Goal: Task Accomplishment & Management: Use online tool/utility

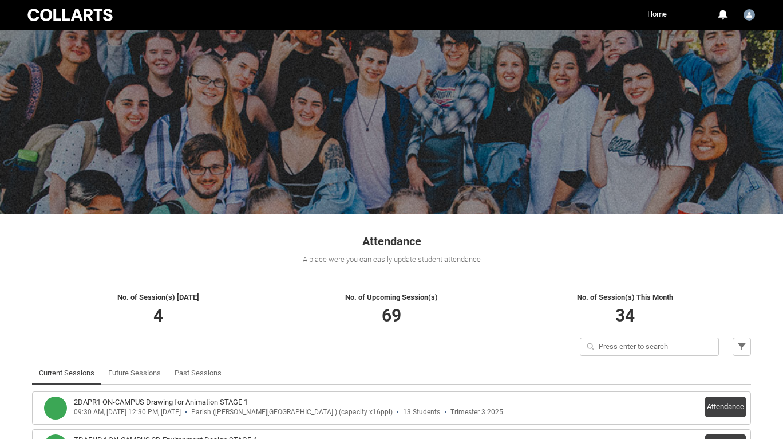
scroll to position [159, 0]
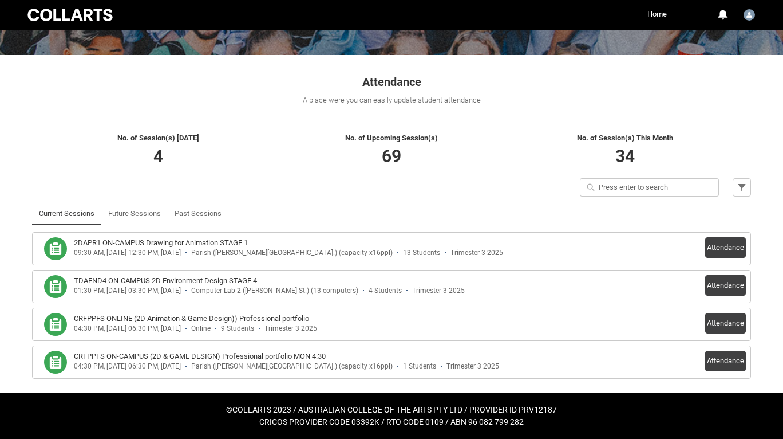
click at [451, 255] on div "Trimester 3 2025" at bounding box center [477, 253] width 53 height 9
click at [700, 249] on div "2DAPR1 ON-CAMPUS Drawing for Animation STAGE 1 09:30 AM, [DATE] 12:30 PM, [DATE…" at bounding box center [391, 248] width 709 height 23
click at [722, 241] on button "Attendance" at bounding box center [726, 247] width 41 height 21
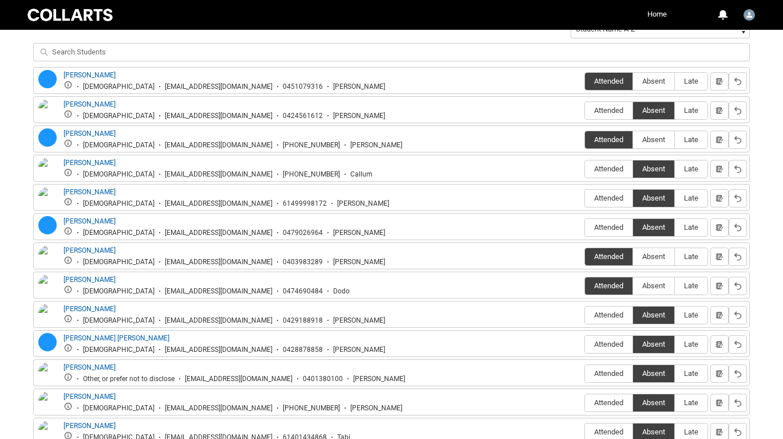
scroll to position [505, 0]
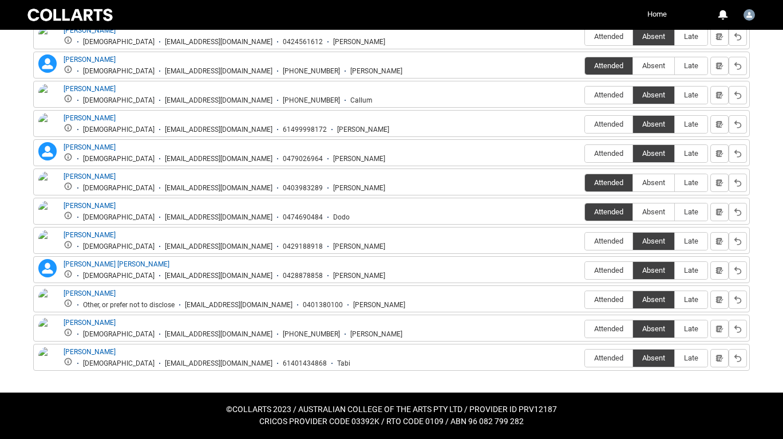
drag, startPoint x: 119, startPoint y: 297, endPoint x: 57, endPoint y: 295, distance: 61.3
click at [57, 295] on div "[PERSON_NAME] Other, or prefer not to disclose [EMAIL_ADDRESS][DOMAIN_NAME] 040…" at bounding box center [220, 298] width 369 height 21
copy div "[PERSON_NAME]"
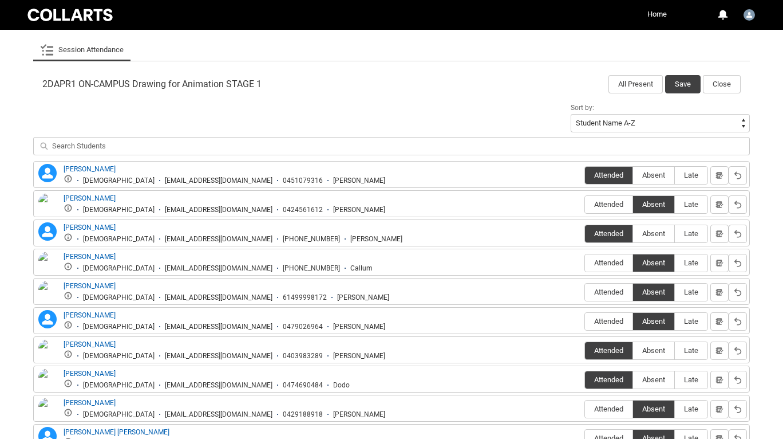
scroll to position [217, 0]
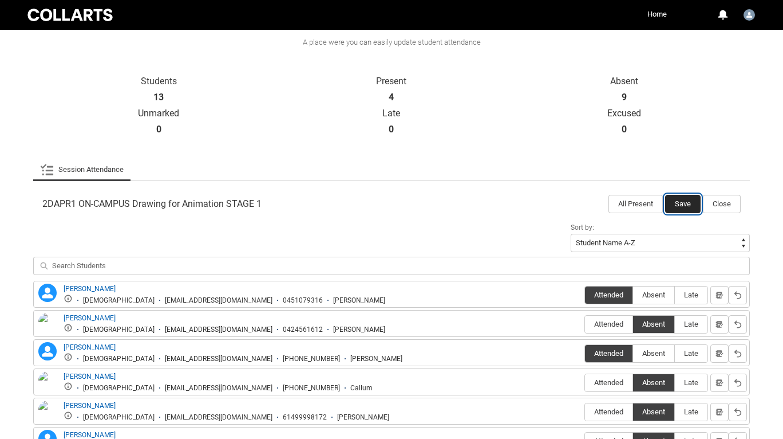
click at [684, 209] on button "Save" at bounding box center [683, 204] width 36 height 18
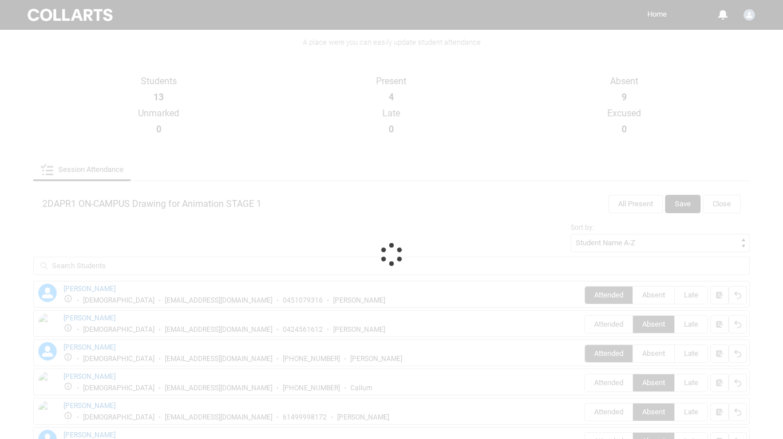
scroll to position [159, 0]
